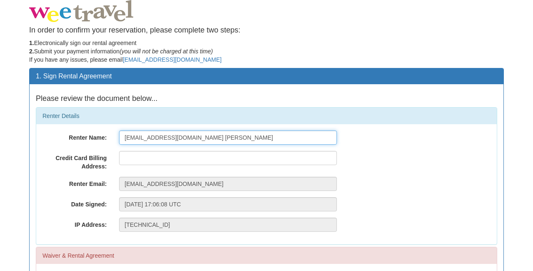
drag, startPoint x: 211, startPoint y: 137, endPoint x: 109, endPoint y: 138, distance: 102.1
type input "[PERSON_NAME]"
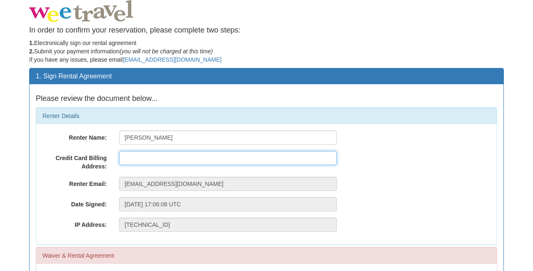
type input "d"
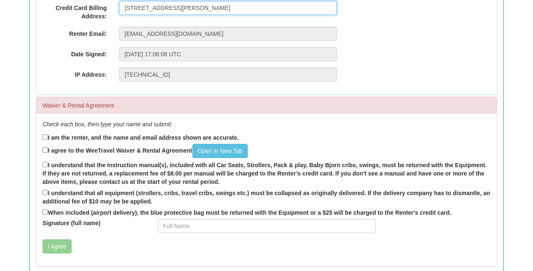
scroll to position [151, 0]
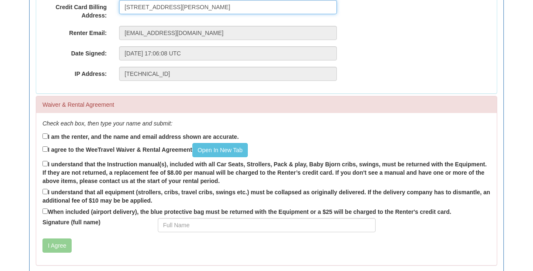
type input "[STREET_ADDRESS][PERSON_NAME]"
click at [48, 134] on label "I am the renter, and the name and email address shown are accurate." at bounding box center [141, 136] width 196 height 9
click at [48, 134] on input "I am the renter, and the name and email address shown are accurate." at bounding box center [45, 135] width 5 height 5
checkbox input "true"
click at [47, 147] on input "I agree to the WeeTravel Waiver & Rental Agreement Open In [GEOGRAPHIC_DATA]" at bounding box center [45, 148] width 5 height 5
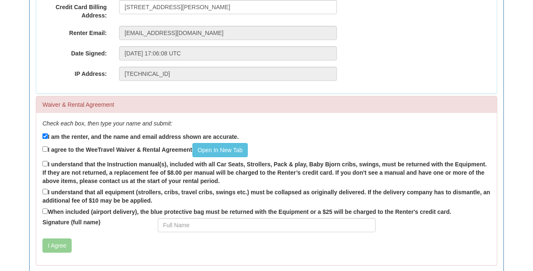
checkbox input "true"
click at [47, 161] on input "I understand that the Instruction manual(s), included with all Car Seats, Strol…" at bounding box center [45, 163] width 5 height 5
checkbox input "true"
click at [49, 187] on label "I understand that all equipment (strollers, cribs, travel cribs, swings etc.) m…" at bounding box center [267, 196] width 448 height 18
click at [48, 189] on input "I understand that all equipment (strollers, cribs, travel cribs, swings etc.) m…" at bounding box center [45, 191] width 5 height 5
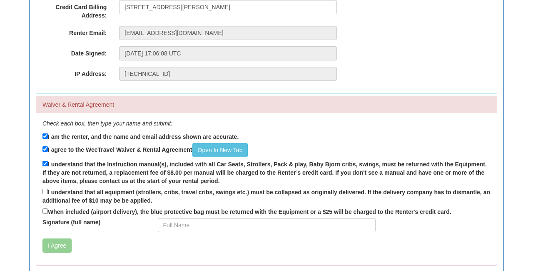
checkbox input "true"
click at [47, 207] on label "When included (airport delivery), the blue protective bag must be returned with…" at bounding box center [247, 211] width 409 height 9
click at [47, 208] on input "When included (airport delivery), the blue protective bag must be returned with…" at bounding box center [45, 210] width 5 height 5
checkbox input "true"
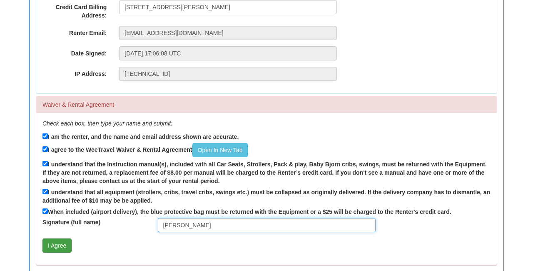
type input "[PERSON_NAME]"
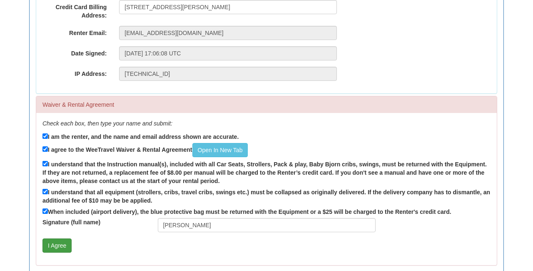
click at [68, 238] on button "I Agree" at bounding box center [57, 245] width 29 height 14
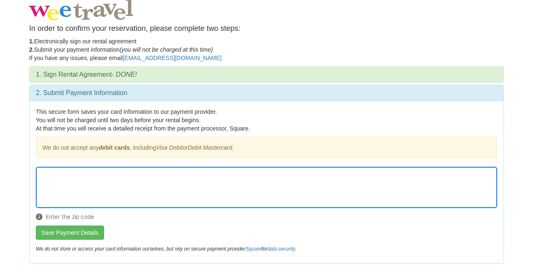
scroll to position [1, 0]
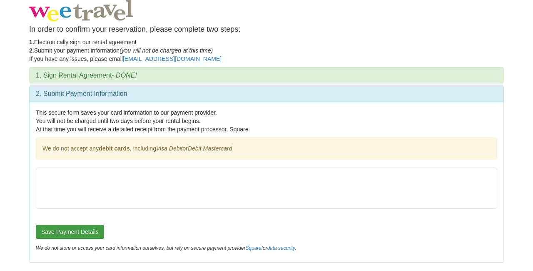
click at [84, 230] on button "Save Payment Details" at bounding box center [70, 232] width 68 height 14
